Goal: Task Accomplishment & Management: Manage account settings

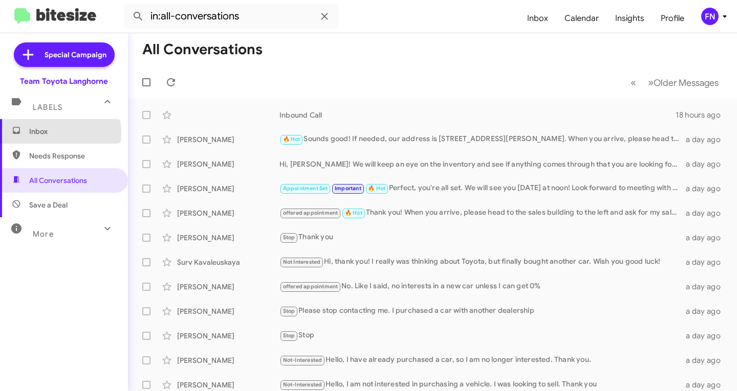
click at [51, 133] on span "Inbox" at bounding box center [72, 131] width 87 height 10
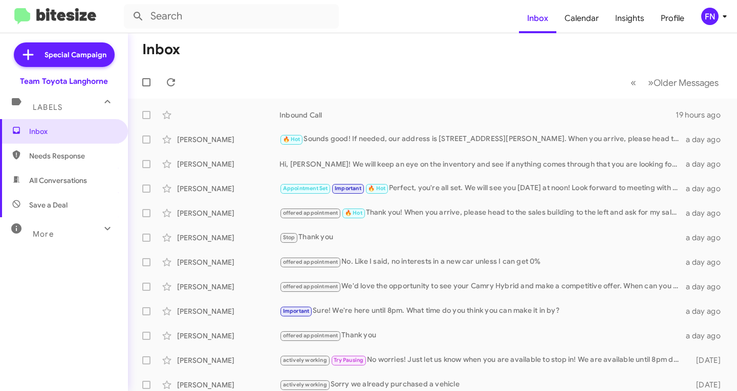
click at [73, 186] on span "All Conversations" at bounding box center [64, 180] width 128 height 25
type input "in:all-conversations"
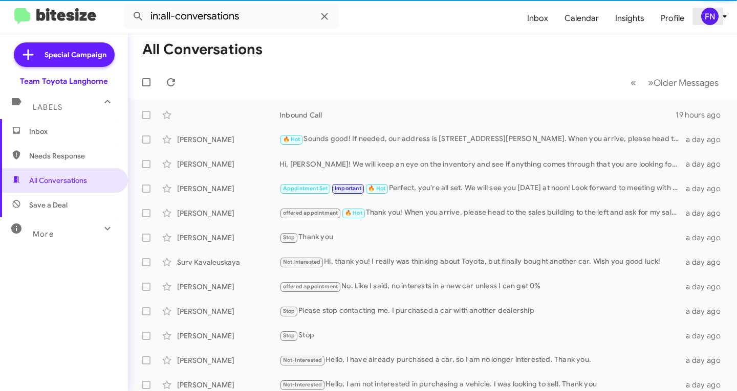
click at [710, 16] on div "FN" at bounding box center [709, 16] width 17 height 17
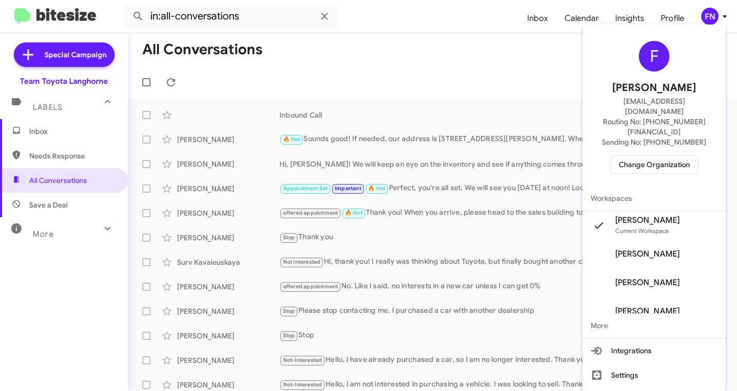
click at [675, 156] on span "Change Organization" at bounding box center [654, 164] width 71 height 17
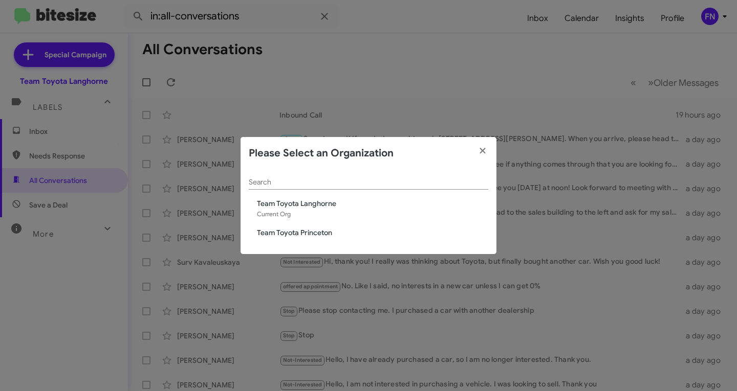
click at [324, 227] on div "Search Team Toyota Langhorne Current Org Team Toyota Princeton" at bounding box center [368, 212] width 256 height 85
click at [324, 229] on span "Team Toyota Princeton" at bounding box center [372, 233] width 231 height 10
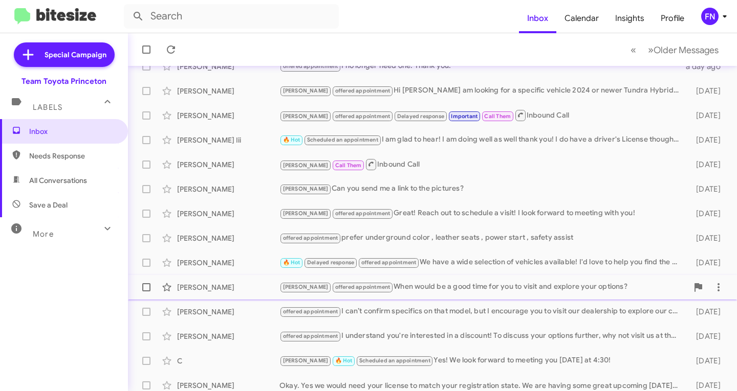
scroll to position [203, 0]
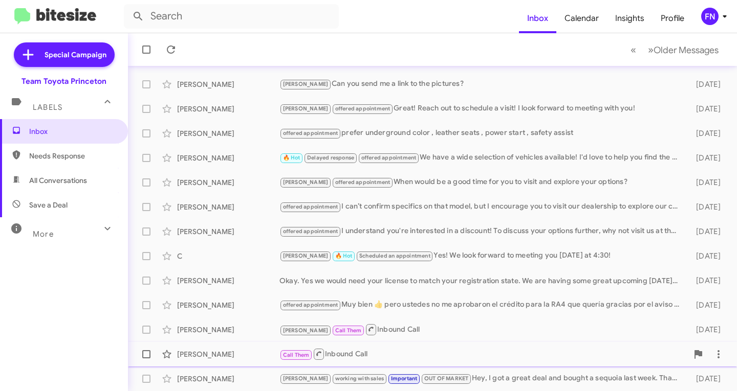
click at [222, 357] on div "[PERSON_NAME]" at bounding box center [228, 354] width 102 height 10
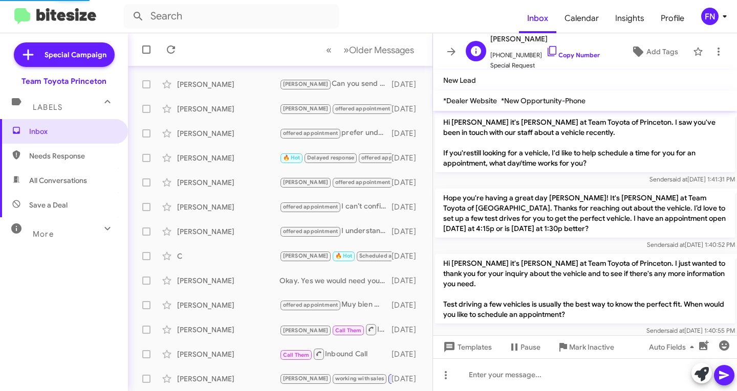
scroll to position [1090, 0]
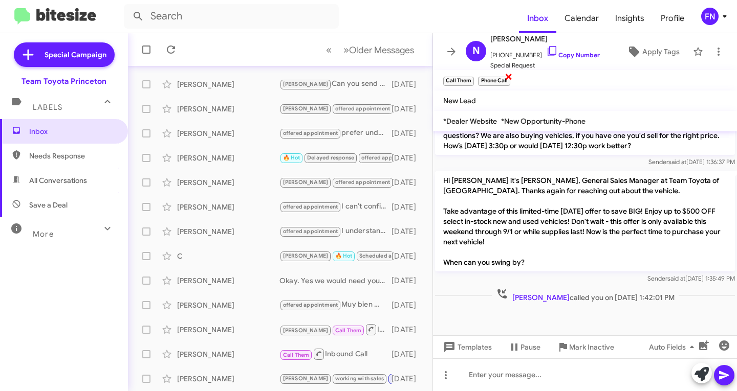
click at [512, 77] on span "×" at bounding box center [508, 76] width 8 height 12
click at [471, 76] on span "×" at bounding box center [472, 76] width 8 height 12
click at [227, 328] on div "[PERSON_NAME]" at bounding box center [228, 330] width 102 height 10
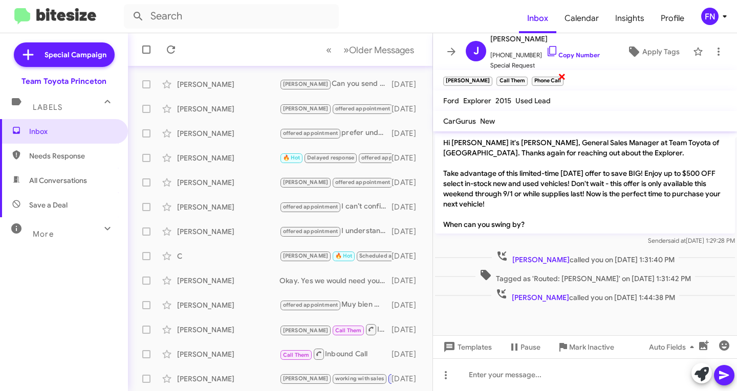
click at [558, 80] on span "×" at bounding box center [562, 76] width 8 height 12
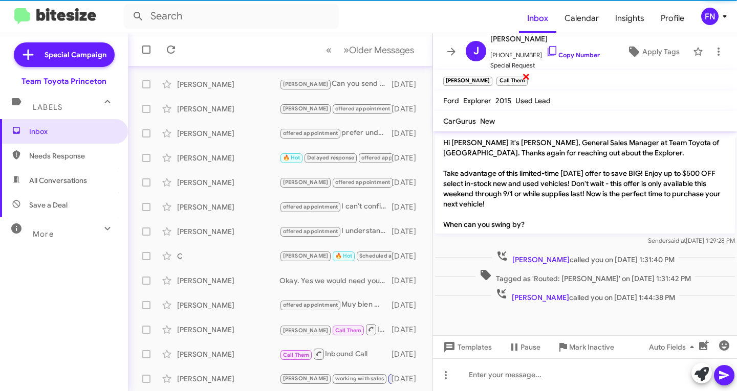
click at [522, 80] on span "×" at bounding box center [526, 76] width 8 height 12
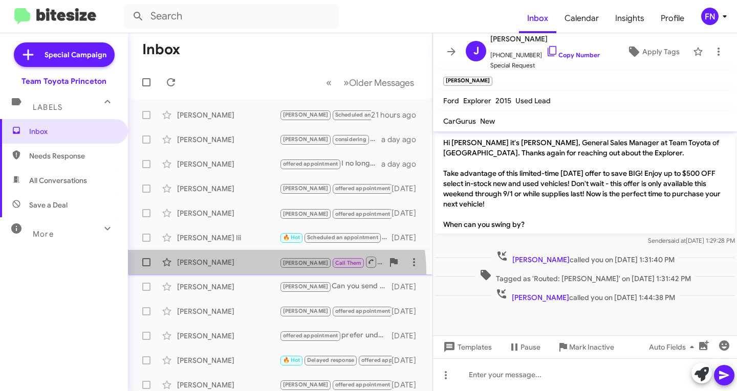
click at [268, 272] on div "[PERSON_NAME] Call Them Inbound Call [DATE]" at bounding box center [280, 262] width 288 height 20
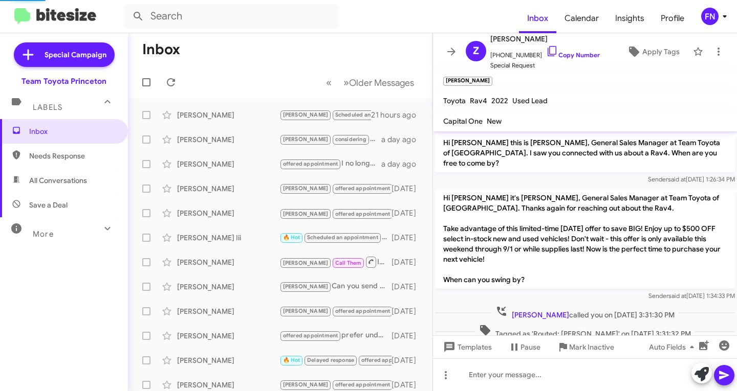
scroll to position [16, 0]
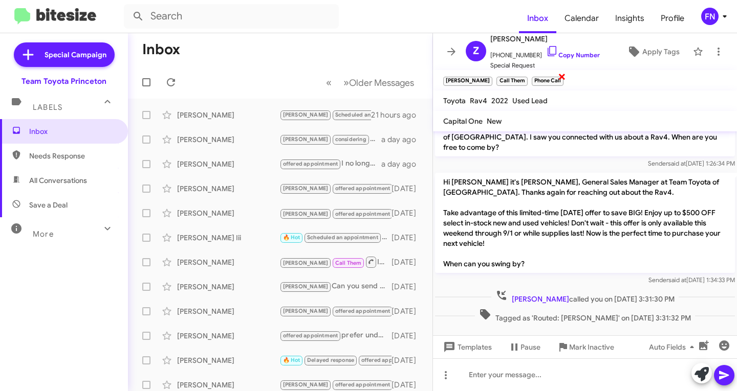
click at [558, 79] on span "×" at bounding box center [562, 76] width 8 height 12
click at [522, 78] on span "×" at bounding box center [526, 76] width 8 height 12
click at [86, 180] on span "All Conversations" at bounding box center [58, 180] width 58 height 10
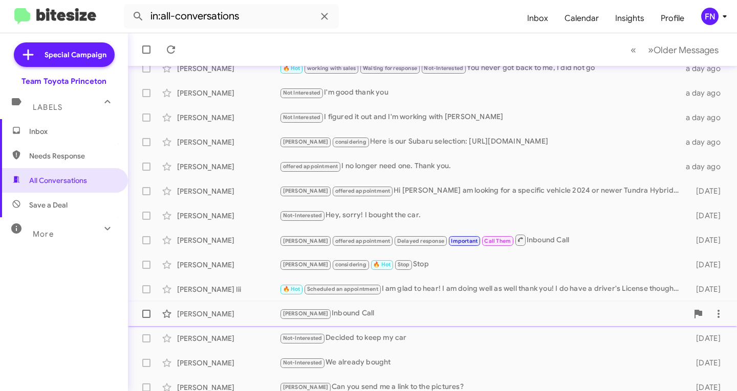
scroll to position [203, 0]
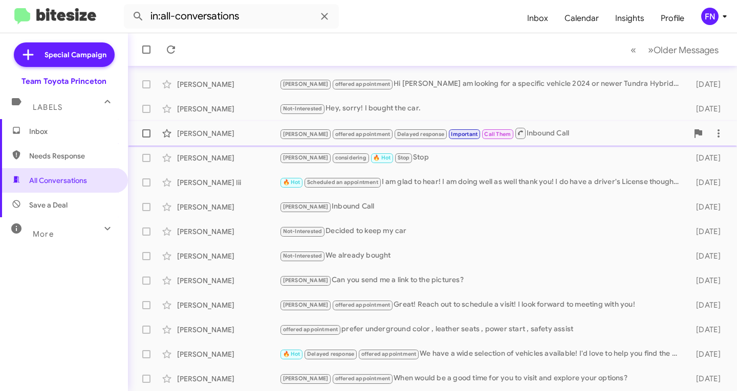
click at [562, 130] on div "[PERSON_NAME] offered appointment Delayed response Important Call Them Inbound …" at bounding box center [483, 133] width 408 height 13
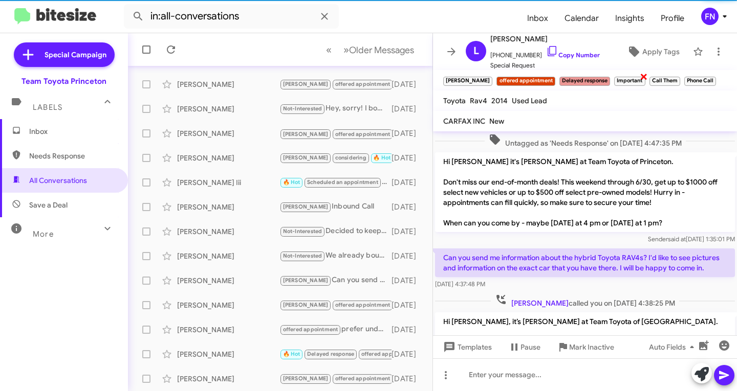
scroll to position [605, 0]
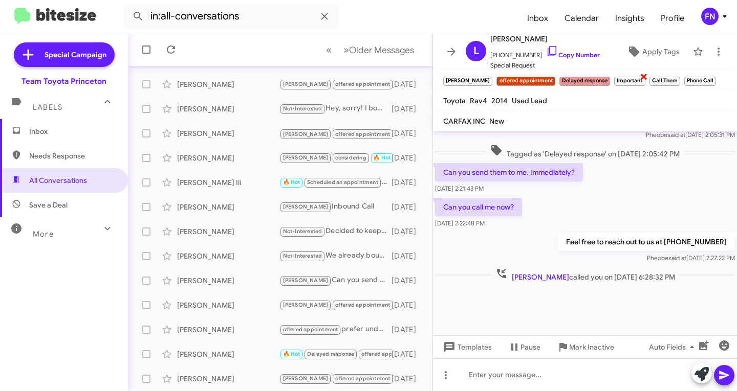
click at [640, 77] on span "×" at bounding box center [644, 76] width 8 height 12
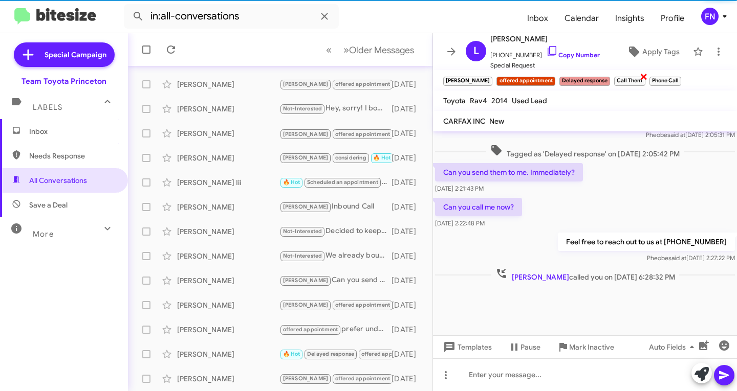
click at [640, 79] on span "×" at bounding box center [644, 76] width 8 height 12
click at [641, 81] on span "×" at bounding box center [644, 76] width 6 height 12
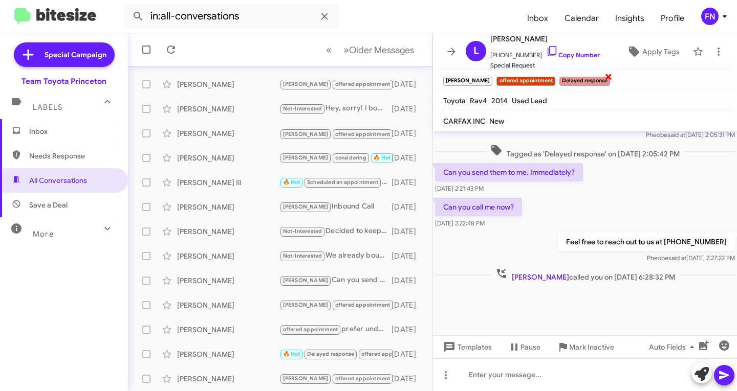
click at [604, 75] on span "×" at bounding box center [608, 76] width 8 height 12
click at [89, 155] on span "Needs Response" at bounding box center [72, 156] width 87 height 10
type input "in:needs-response"
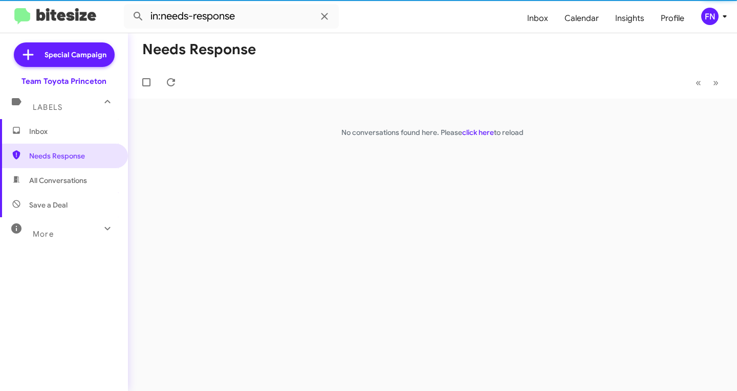
click at [83, 133] on span "Inbox" at bounding box center [72, 131] width 87 height 10
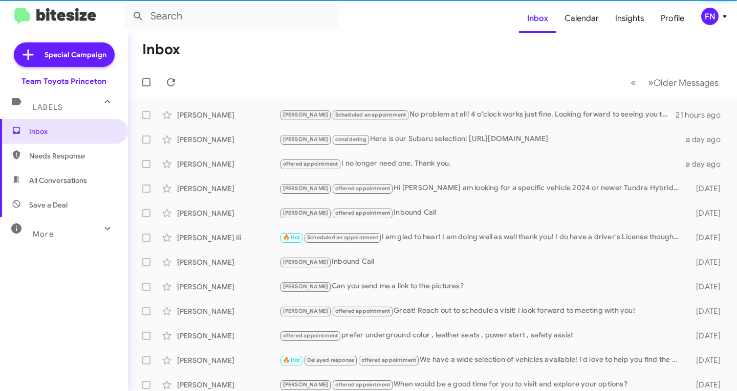
click at [90, 192] on span "All Conversations" at bounding box center [64, 180] width 128 height 25
type input "in:all-conversations"
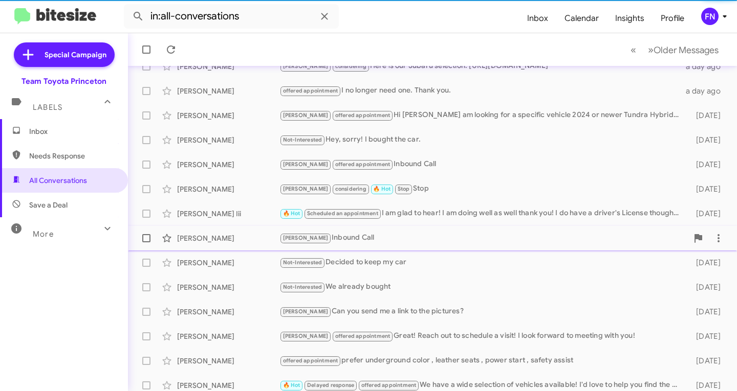
scroll to position [203, 0]
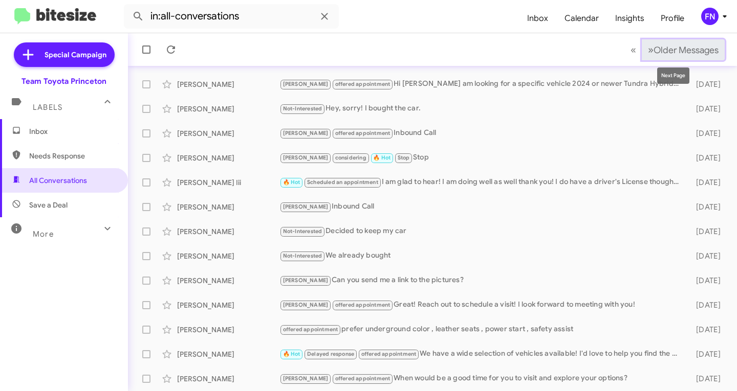
click at [682, 47] on span "Older Messages" at bounding box center [685, 50] width 65 height 11
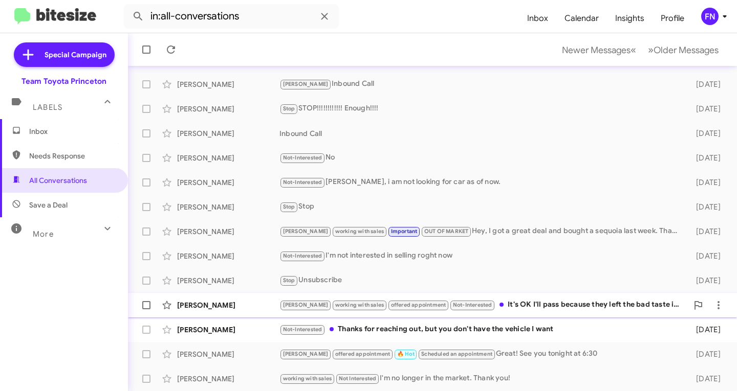
click at [522, 307] on div "[PERSON_NAME] working with sales offered appointment Not-Interested It's OK I'l…" at bounding box center [483, 305] width 408 height 12
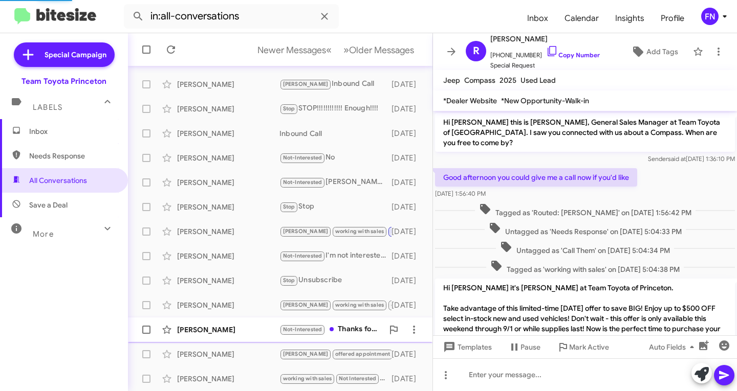
scroll to position [241, 0]
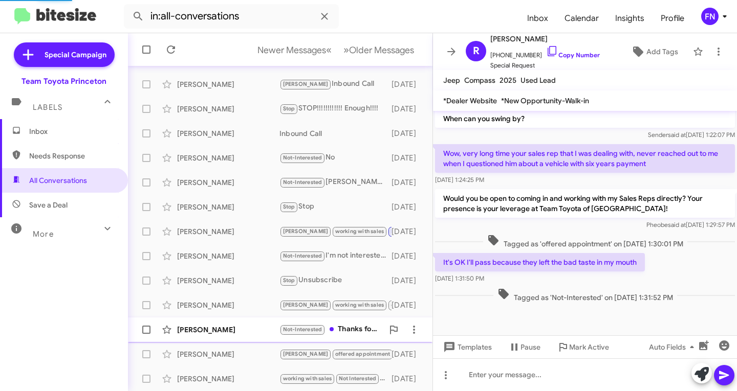
click at [326, 331] on div "Not-Interested Thanks for reaching out, but you don't have the vehicle I want" at bounding box center [331, 330] width 104 height 12
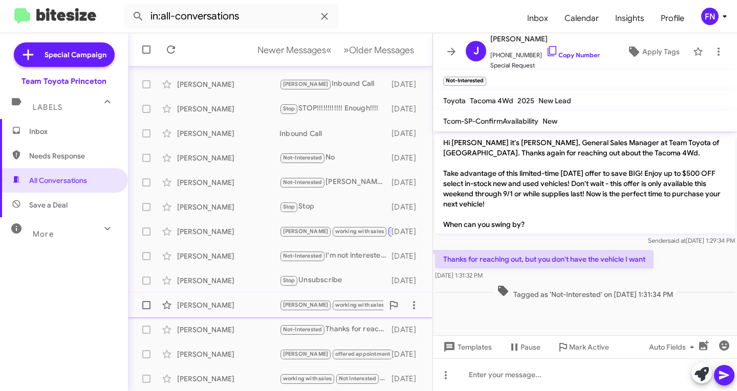
click at [223, 312] on div "[PERSON_NAME] working with sales offered appointment Not-Interested It's OK I'l…" at bounding box center [280, 305] width 288 height 20
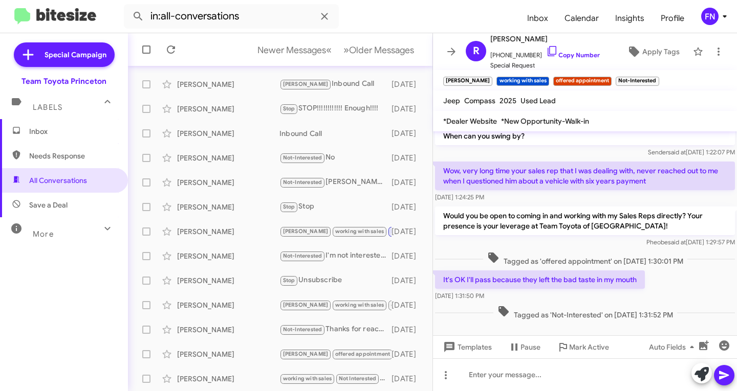
scroll to position [256, 0]
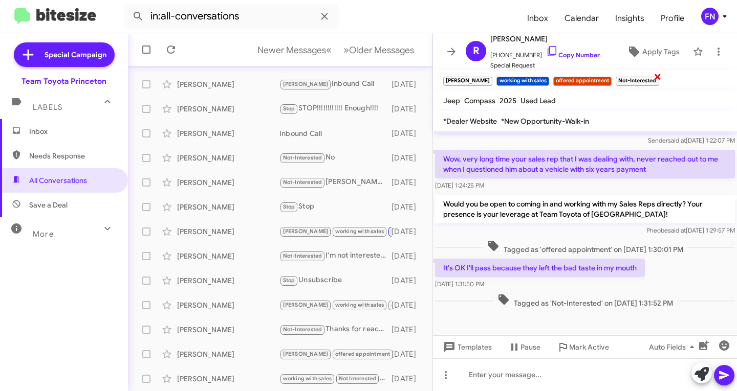
click at [653, 80] on span "×" at bounding box center [657, 76] width 8 height 12
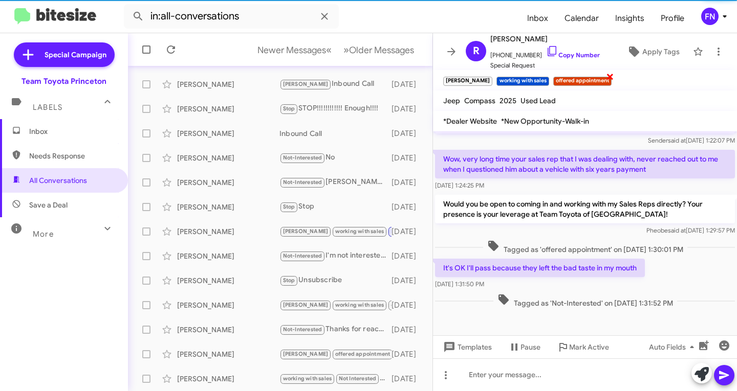
click at [606, 79] on span "×" at bounding box center [610, 76] width 8 height 12
click at [543, 80] on span "×" at bounding box center [547, 76] width 8 height 12
click at [653, 50] on span "Apply Tags" at bounding box center [660, 51] width 37 height 18
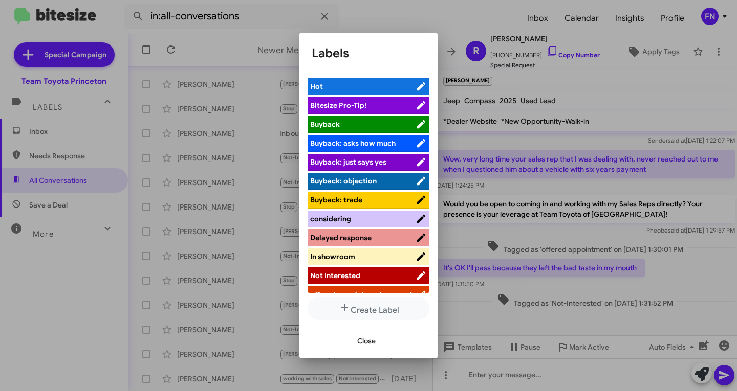
click at [366, 273] on span "Not Interested" at bounding box center [362, 276] width 105 height 10
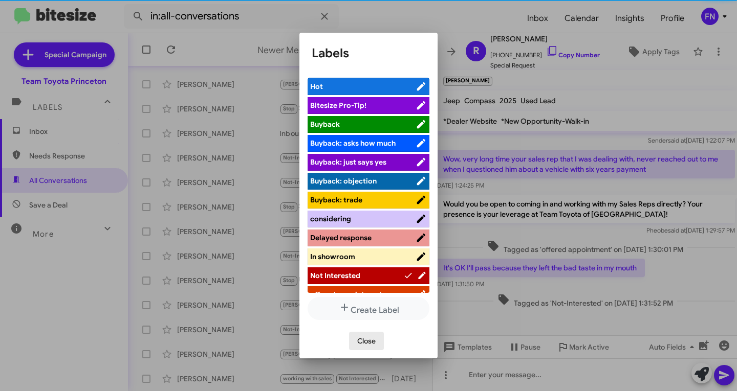
drag, startPoint x: 359, startPoint y: 340, endPoint x: 372, endPoint y: 336, distance: 14.1
click at [361, 340] on span "Close" at bounding box center [366, 341] width 18 height 18
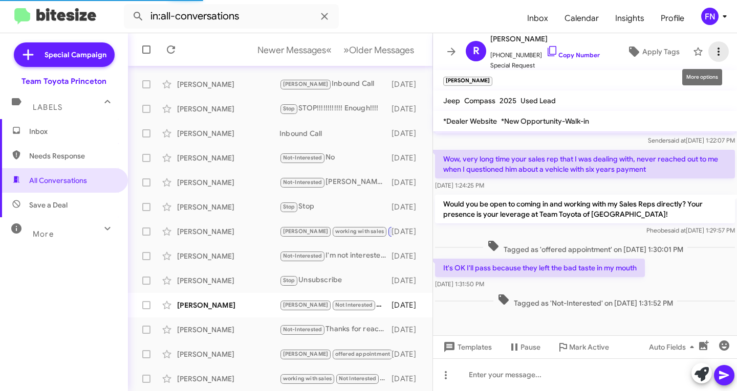
click at [717, 54] on icon at bounding box center [718, 52] width 2 height 8
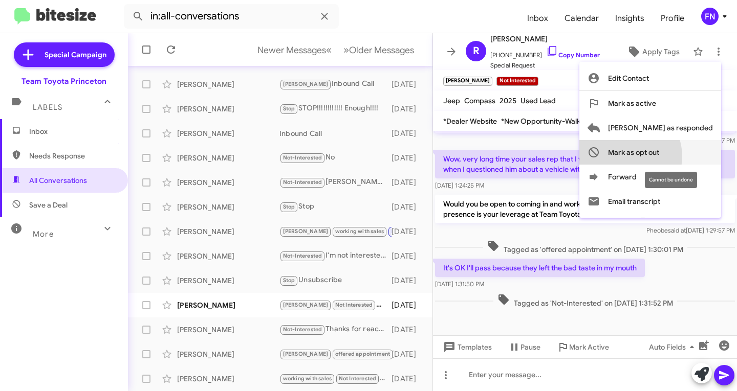
click at [659, 156] on span "Mark as opt out" at bounding box center [633, 152] width 51 height 25
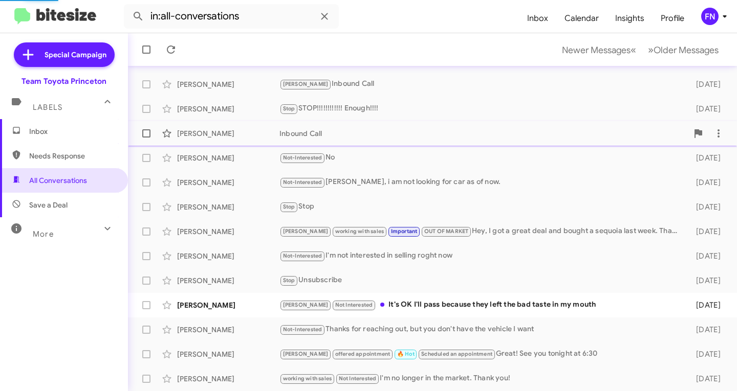
scroll to position [178, 0]
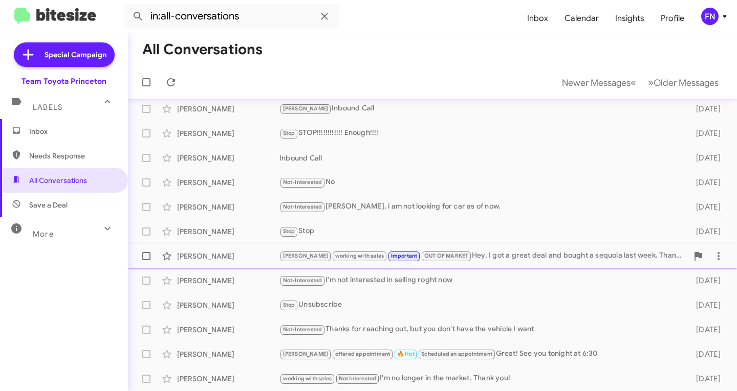
click at [231, 260] on div "[PERSON_NAME]" at bounding box center [228, 256] width 102 height 10
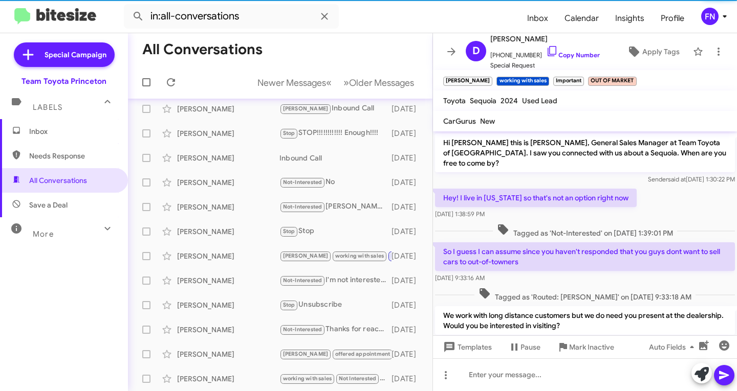
scroll to position [343, 0]
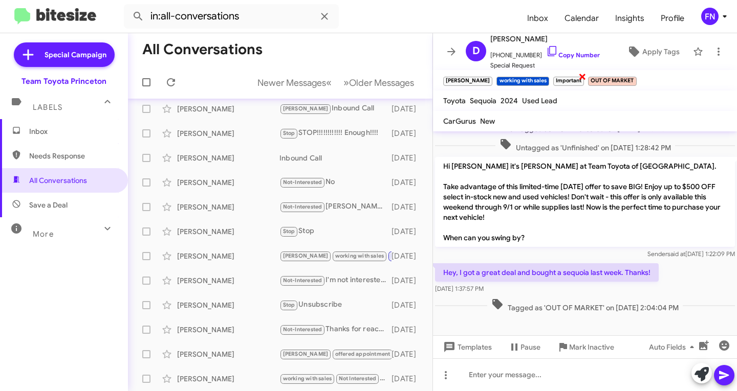
click at [578, 78] on span "×" at bounding box center [582, 76] width 8 height 12
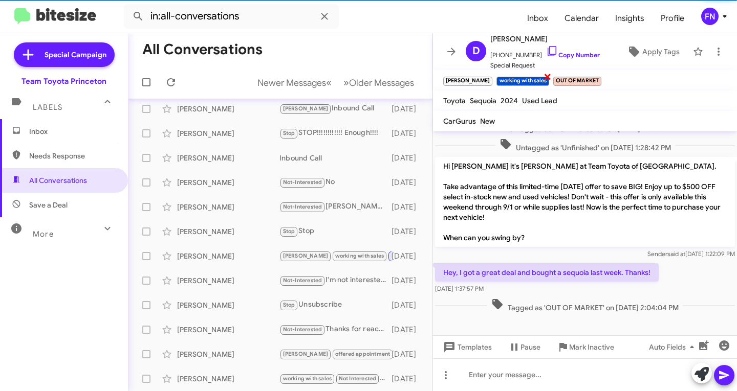
click at [543, 79] on span "×" at bounding box center [547, 76] width 8 height 12
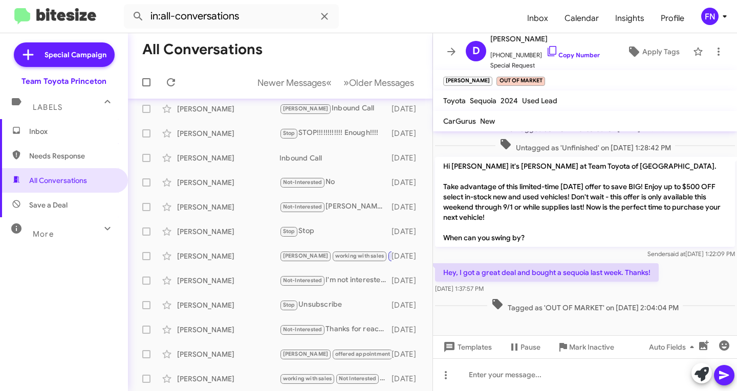
click at [68, 142] on span "Inbox" at bounding box center [64, 131] width 128 height 25
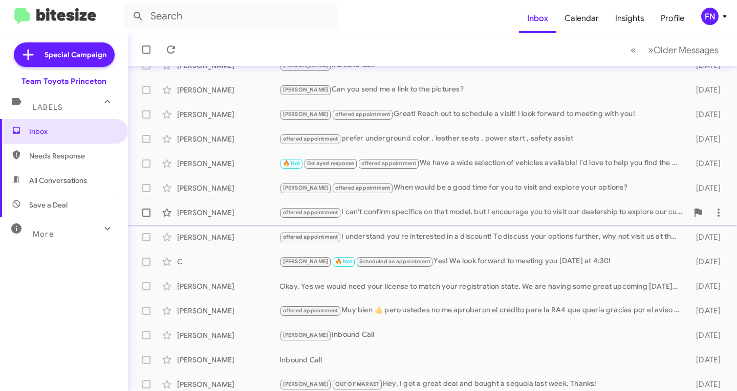
scroll to position [203, 0]
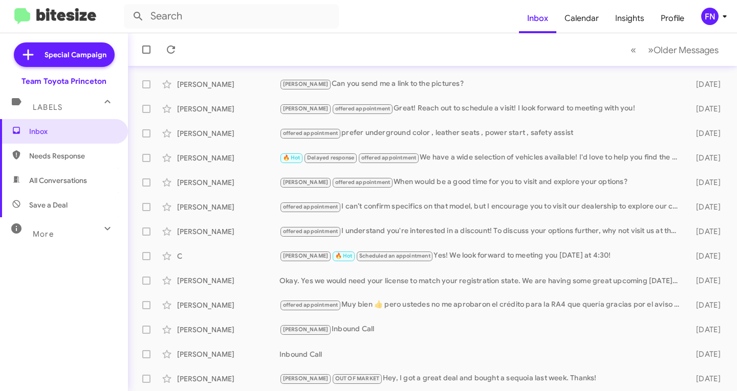
click at [710, 26] on mat-toolbar "Inbox Calendar Insights Profile FN" at bounding box center [368, 16] width 737 height 33
click at [708, 20] on div "FN" at bounding box center [709, 16] width 17 height 17
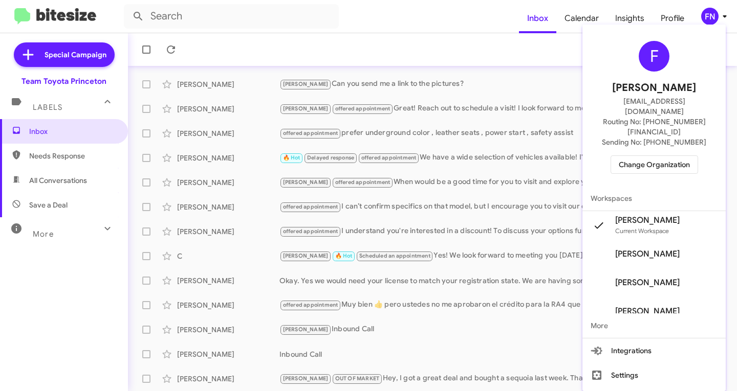
click at [652, 156] on span "Change Organization" at bounding box center [654, 164] width 71 height 17
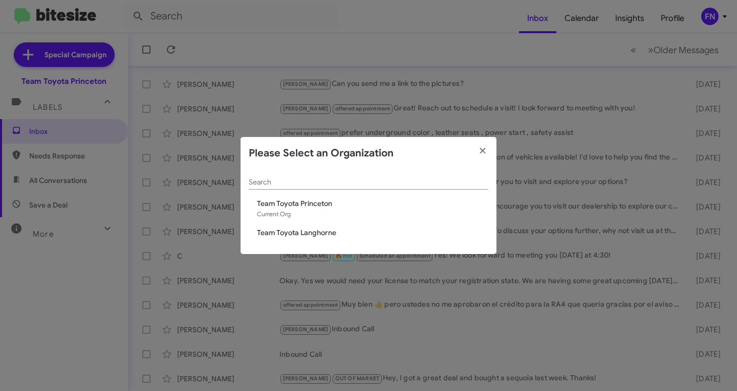
click at [312, 236] on span "Team Toyota Langhorne" at bounding box center [372, 233] width 231 height 10
